Goal: Ask a question

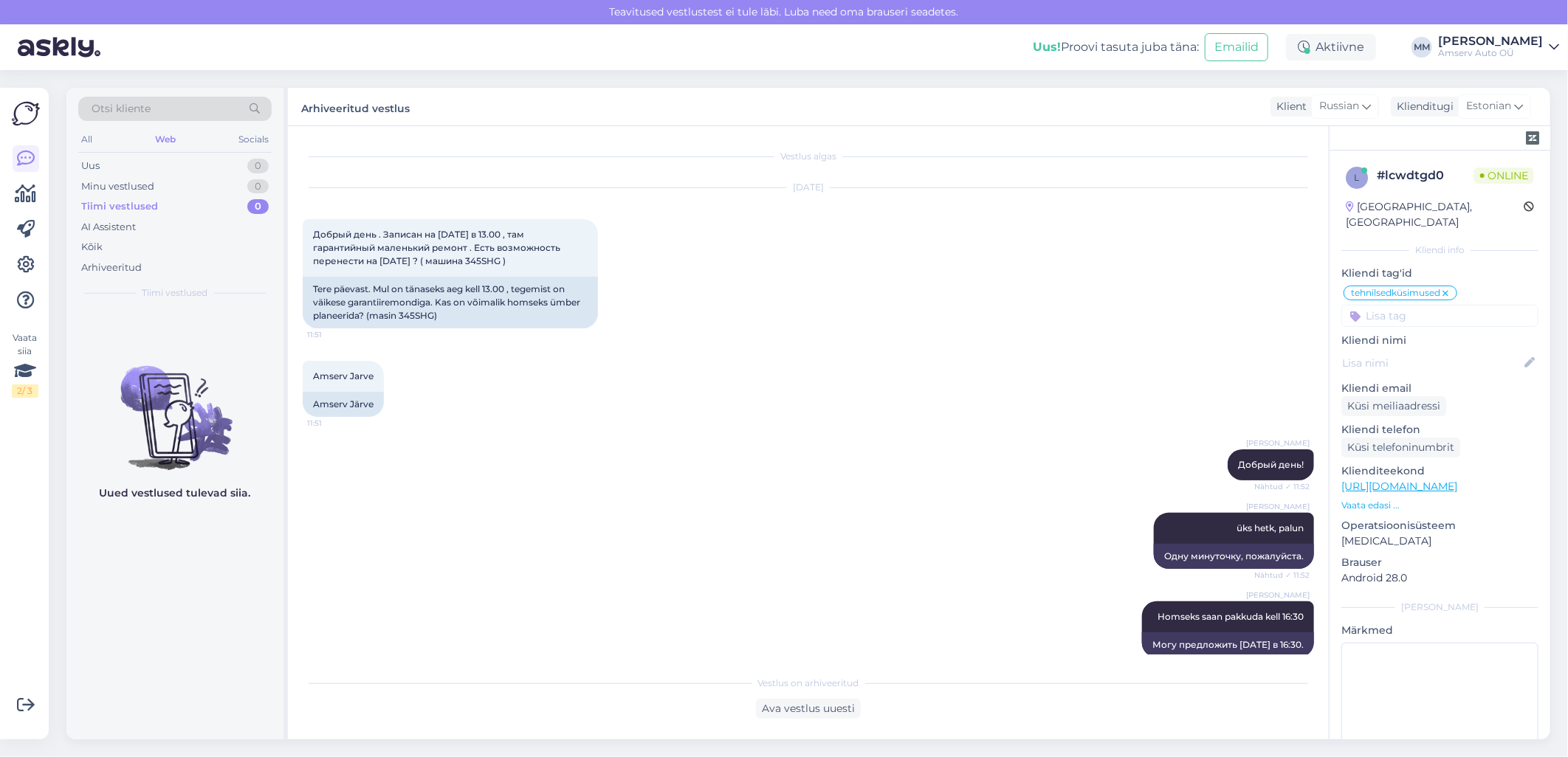
scroll to position [43, 0]
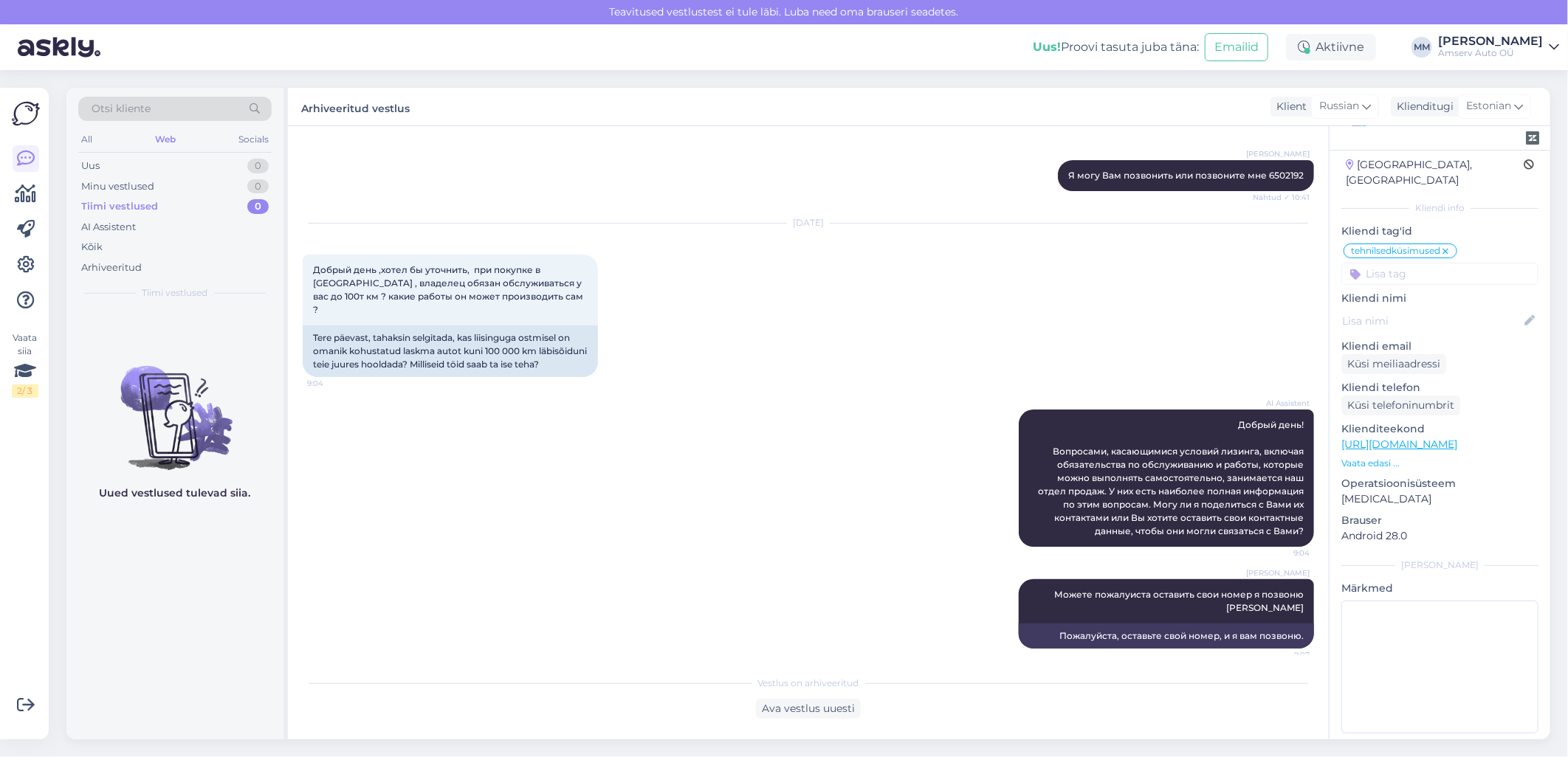
click at [170, 141] on div "Web" at bounding box center [165, 139] width 26 height 19
click at [172, 133] on div "Web" at bounding box center [165, 139] width 26 height 19
click at [665, 497] on div "AI Assistent Добрый день! Вопросами, касающимися условий лизинга, включая обяза…" at bounding box center [808, 478] width 1011 height 170
click at [164, 138] on div "Web" at bounding box center [165, 139] width 26 height 19
click at [81, 139] on div "All" at bounding box center [87, 139] width 17 height 19
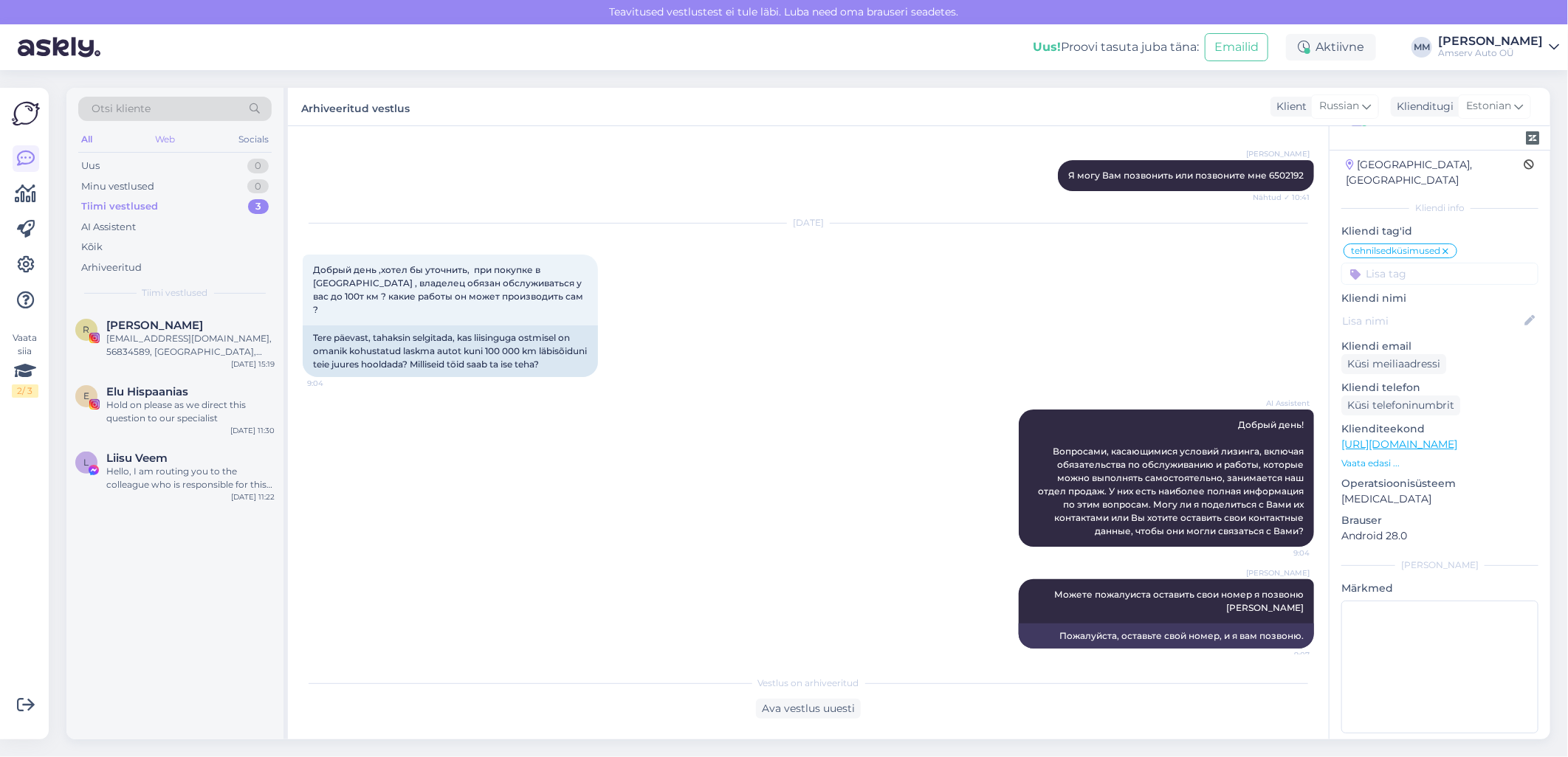
click at [173, 141] on div "Web" at bounding box center [165, 139] width 26 height 19
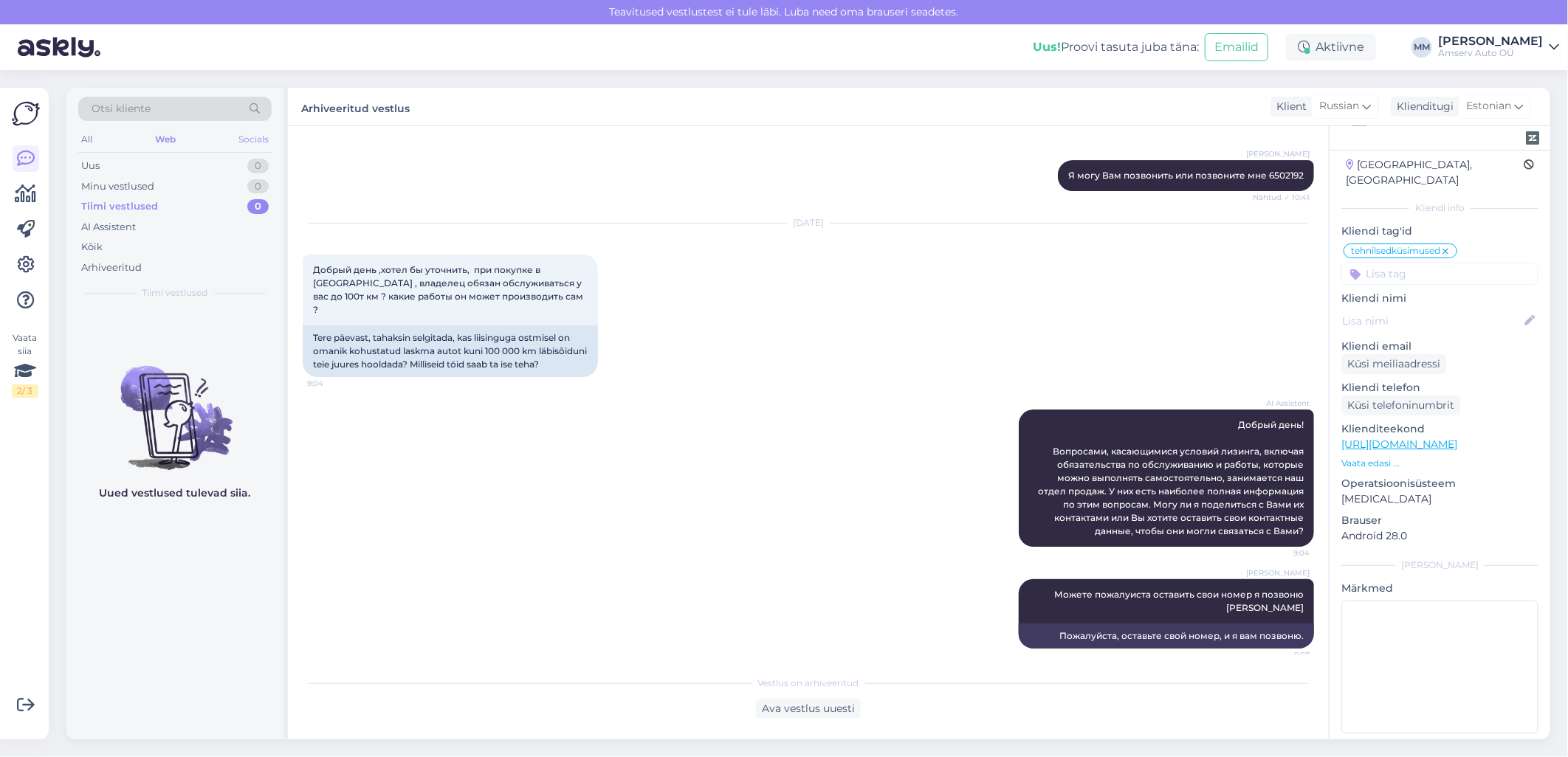
click at [261, 131] on div "Socials" at bounding box center [253, 139] width 36 height 19
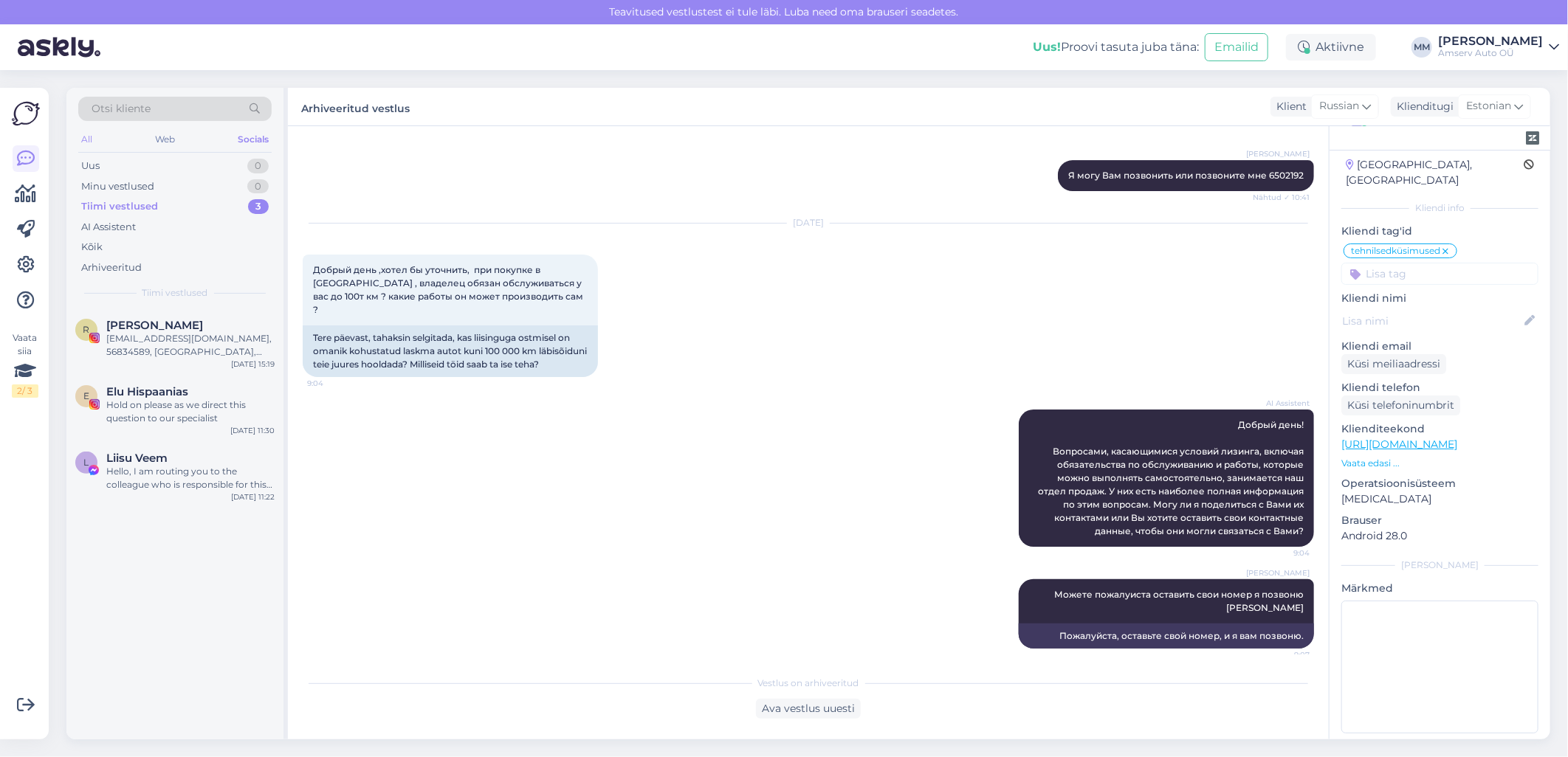
click at [86, 140] on div "All" at bounding box center [87, 139] width 17 height 19
click at [262, 136] on div "Socials" at bounding box center [253, 139] width 36 height 19
click at [157, 136] on div "Web" at bounding box center [164, 139] width 26 height 19
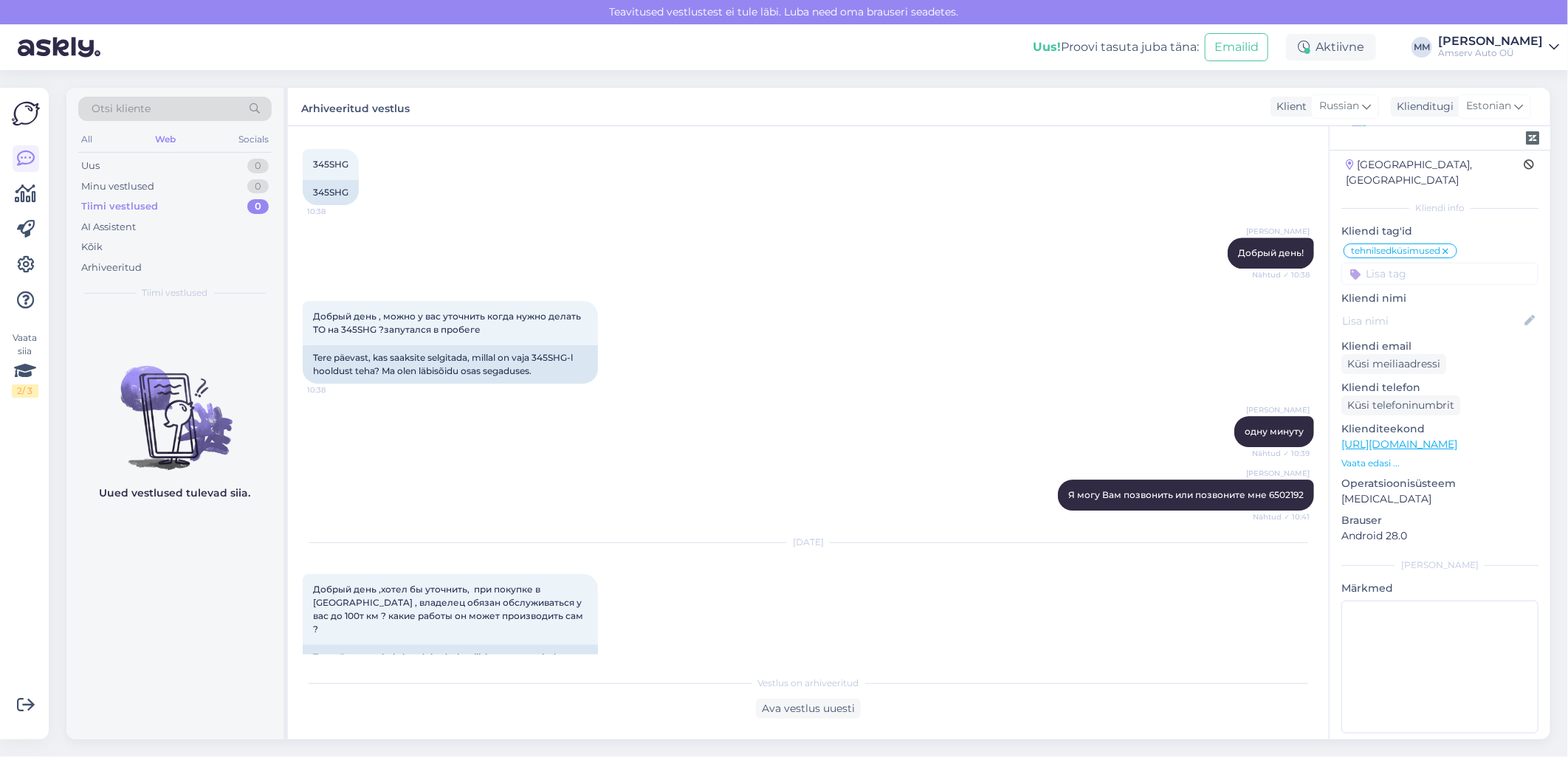
scroll to position [2808, 0]
